Goal: Information Seeking & Learning: Learn about a topic

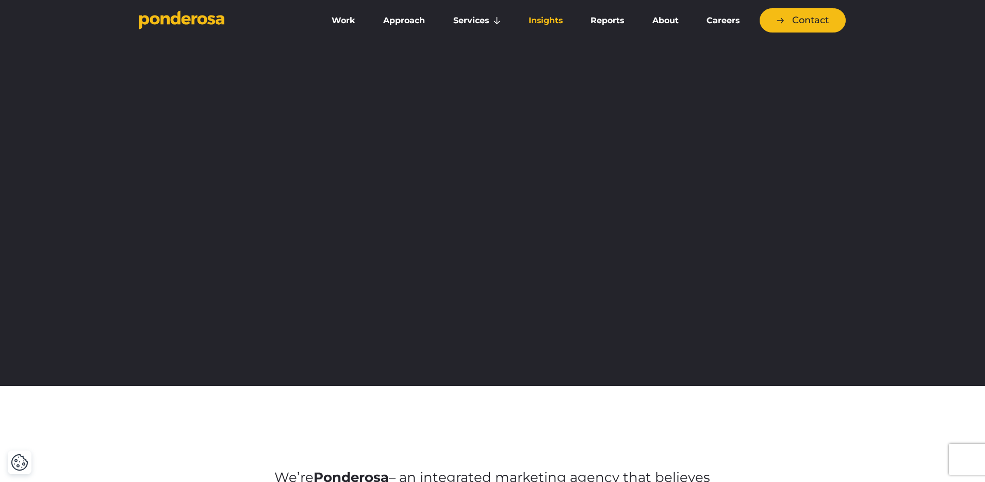
click at [532, 26] on link "Insights" at bounding box center [546, 21] width 58 height 22
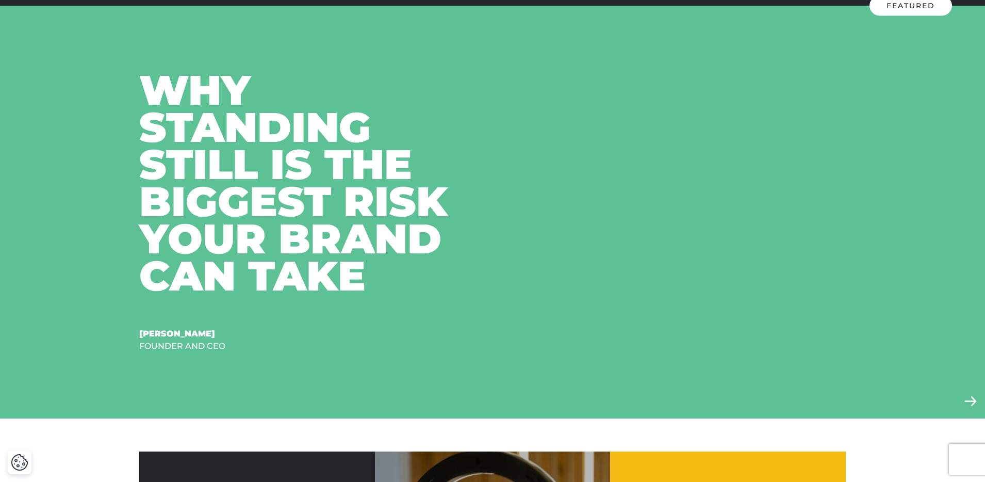
scroll to position [474, 0]
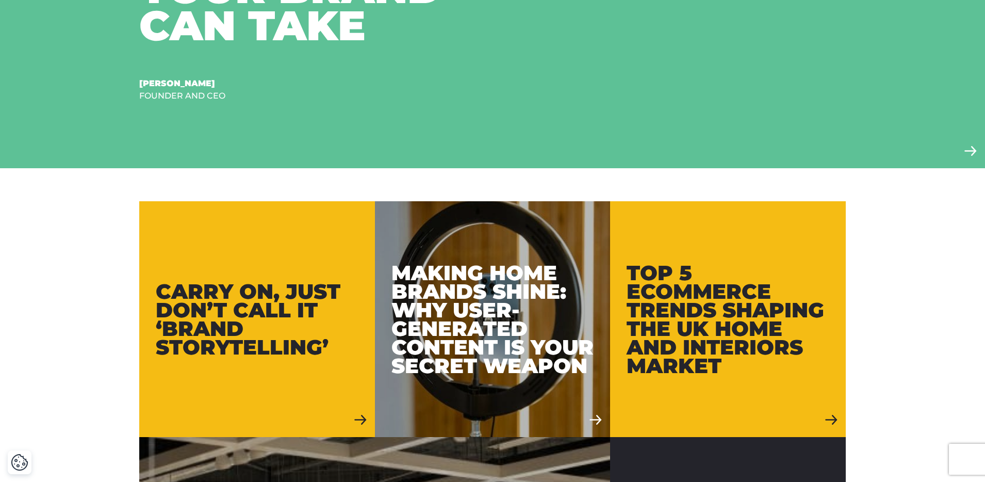
click at [279, 295] on div "Carry On, Just Don’t Call It ‘Brand Storytelling’" at bounding box center [257, 319] width 203 height 74
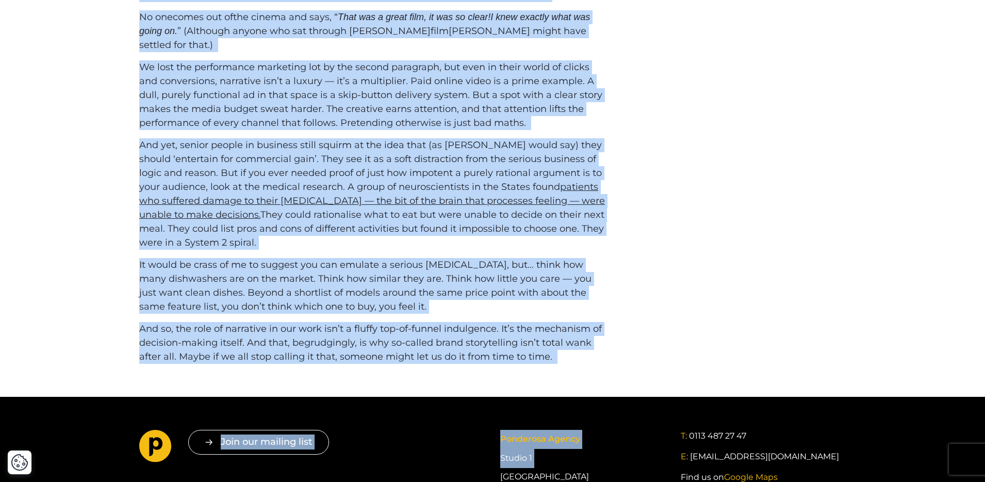
scroll to position [821, 0]
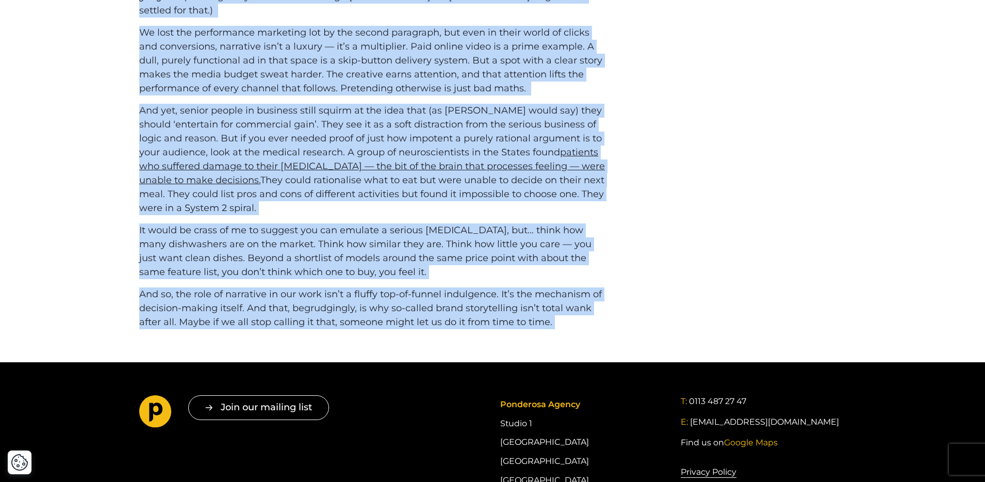
drag, startPoint x: 133, startPoint y: 187, endPoint x: 562, endPoint y: 329, distance: 451.3
click at [562, 329] on div "It was difficult to sit on a panel to talk about the benefits of Brand Storytel…" at bounding box center [493, 3] width 722 height 651
copy div "It was difficult to sit on a panel to talk about the benefits of Brand Storytel…"
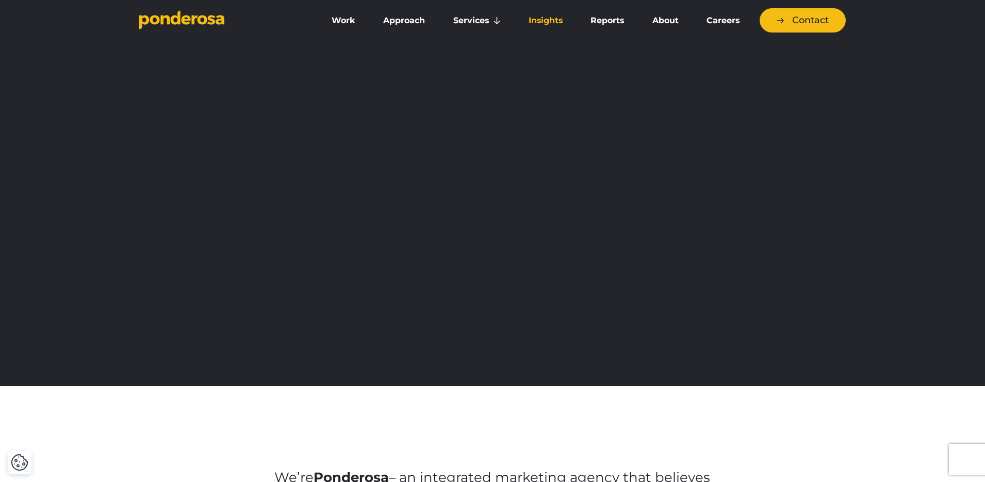
click at [546, 20] on link "Insights" at bounding box center [546, 21] width 58 height 22
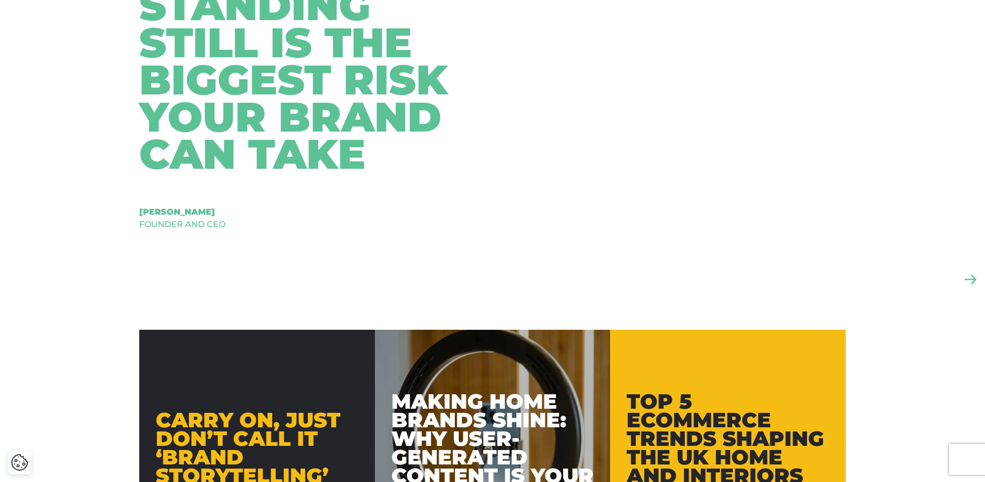
scroll to position [499, 0]
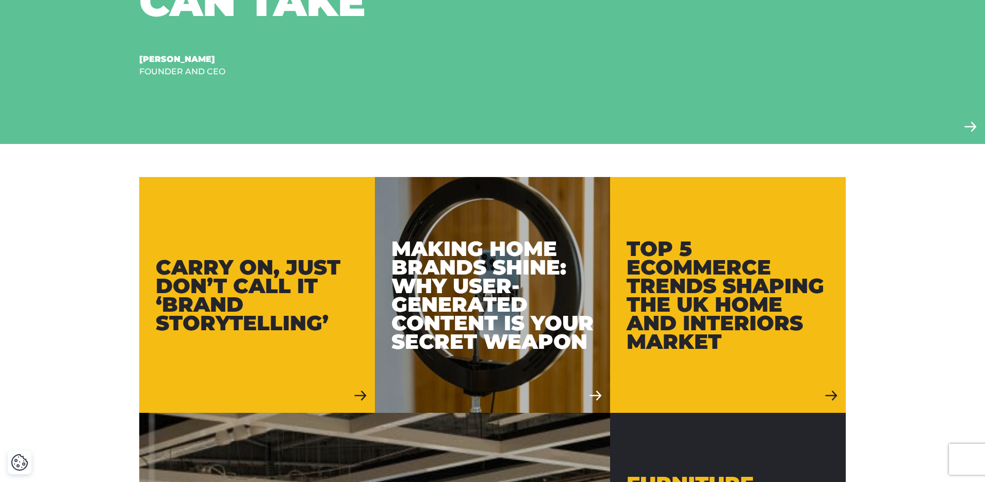
click at [269, 274] on div "Carry On, Just Don’t Call It ‘Brand Storytelling’" at bounding box center [257, 295] width 203 height 74
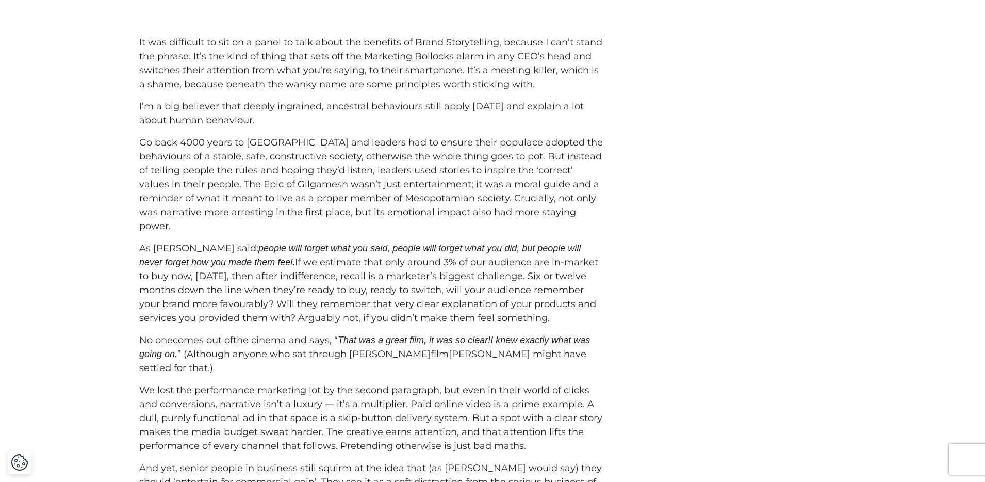
scroll to position [457, 0]
